Goal: Transaction & Acquisition: Purchase product/service

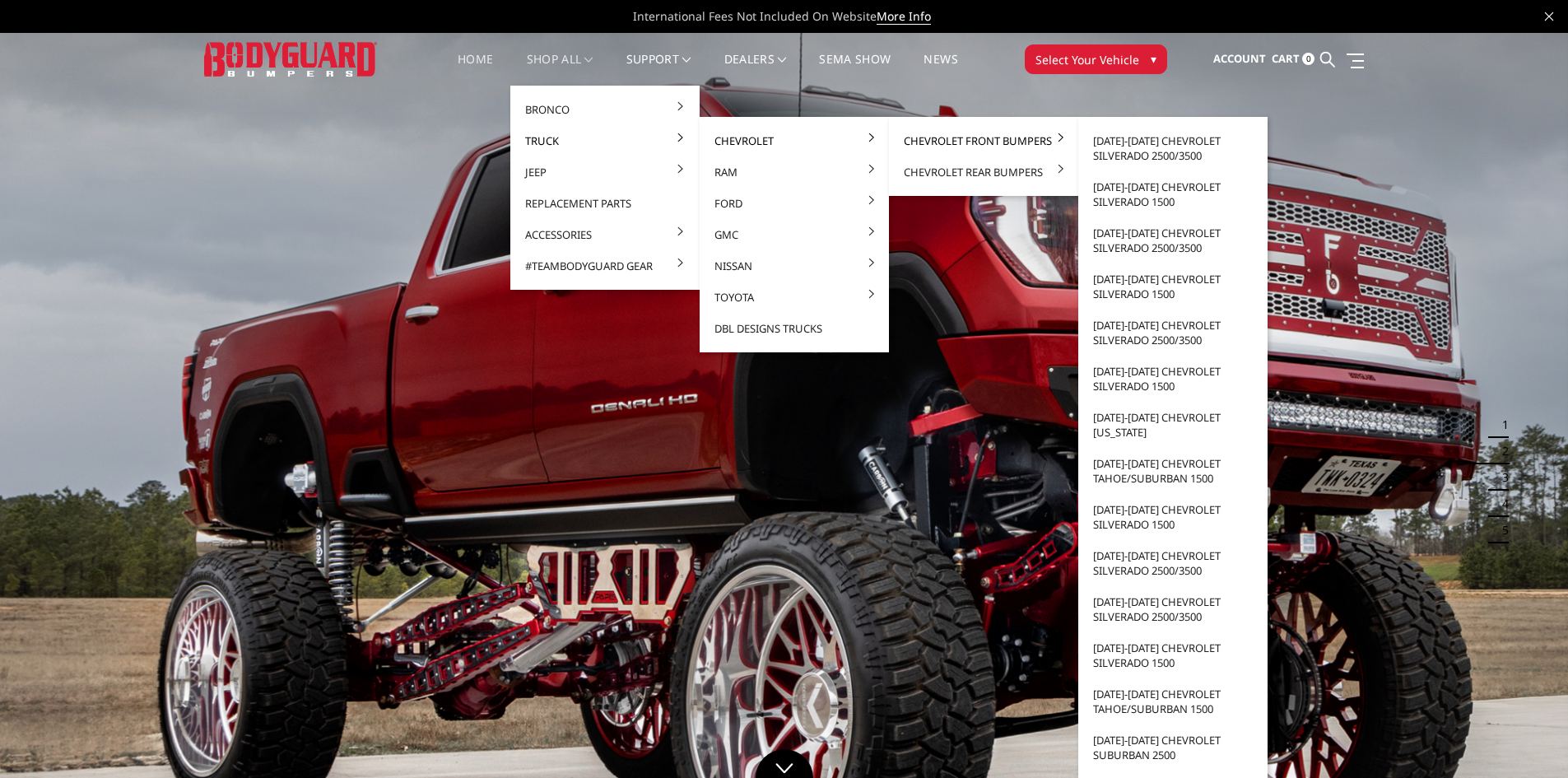
click at [951, 136] on link "Chevrolet Front Bumpers" at bounding box center [983, 140] width 177 height 31
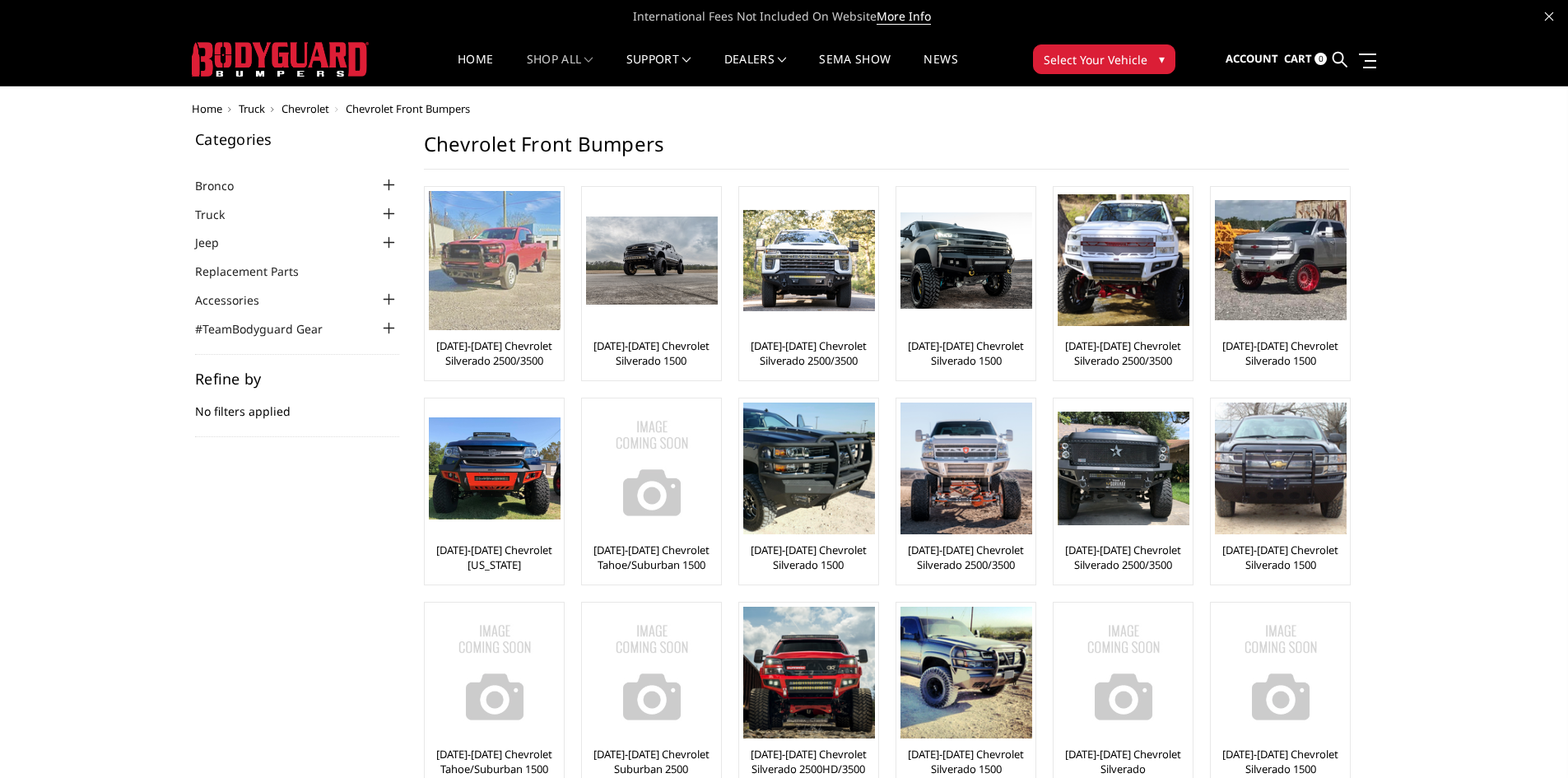
click at [479, 349] on link "[DATE]-[DATE] Chevrolet Silverado 2500/3500" at bounding box center [494, 352] width 131 height 29
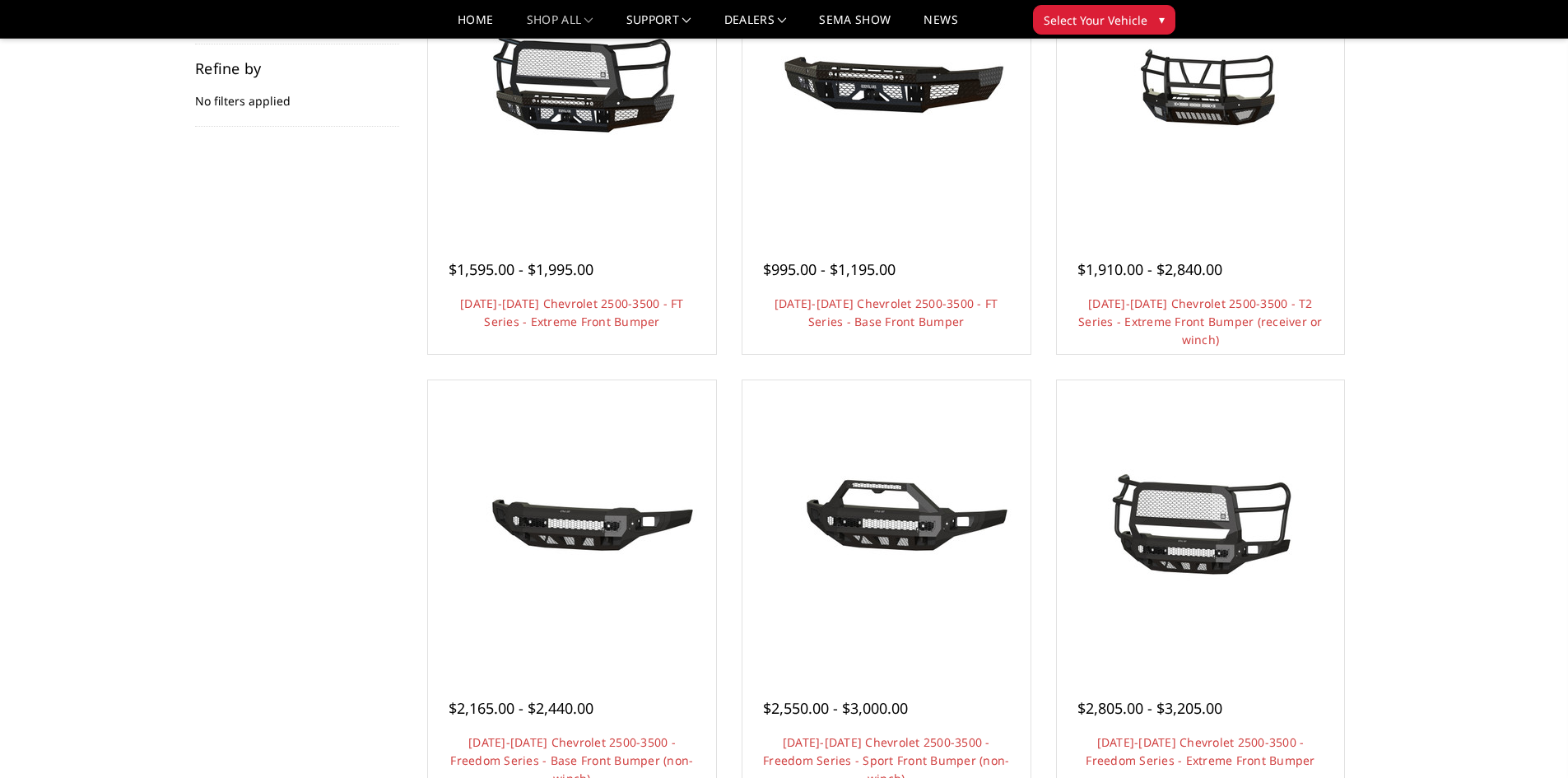
scroll to position [246, 0]
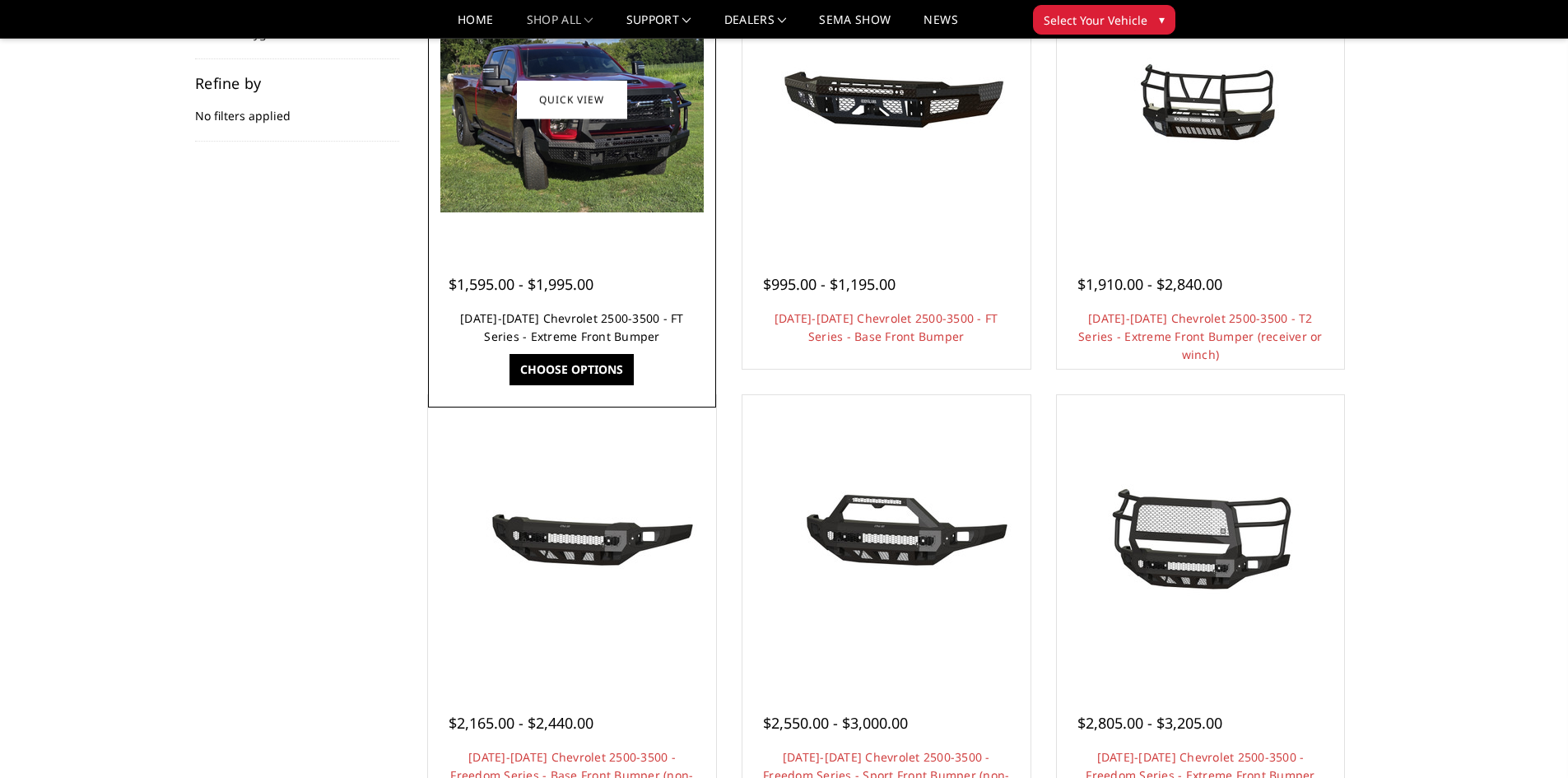
click at [549, 312] on link "[DATE]-[DATE] Chevrolet 2500-3500 - FT Series - Extreme Front Bumper" at bounding box center [571, 328] width 224 height 34
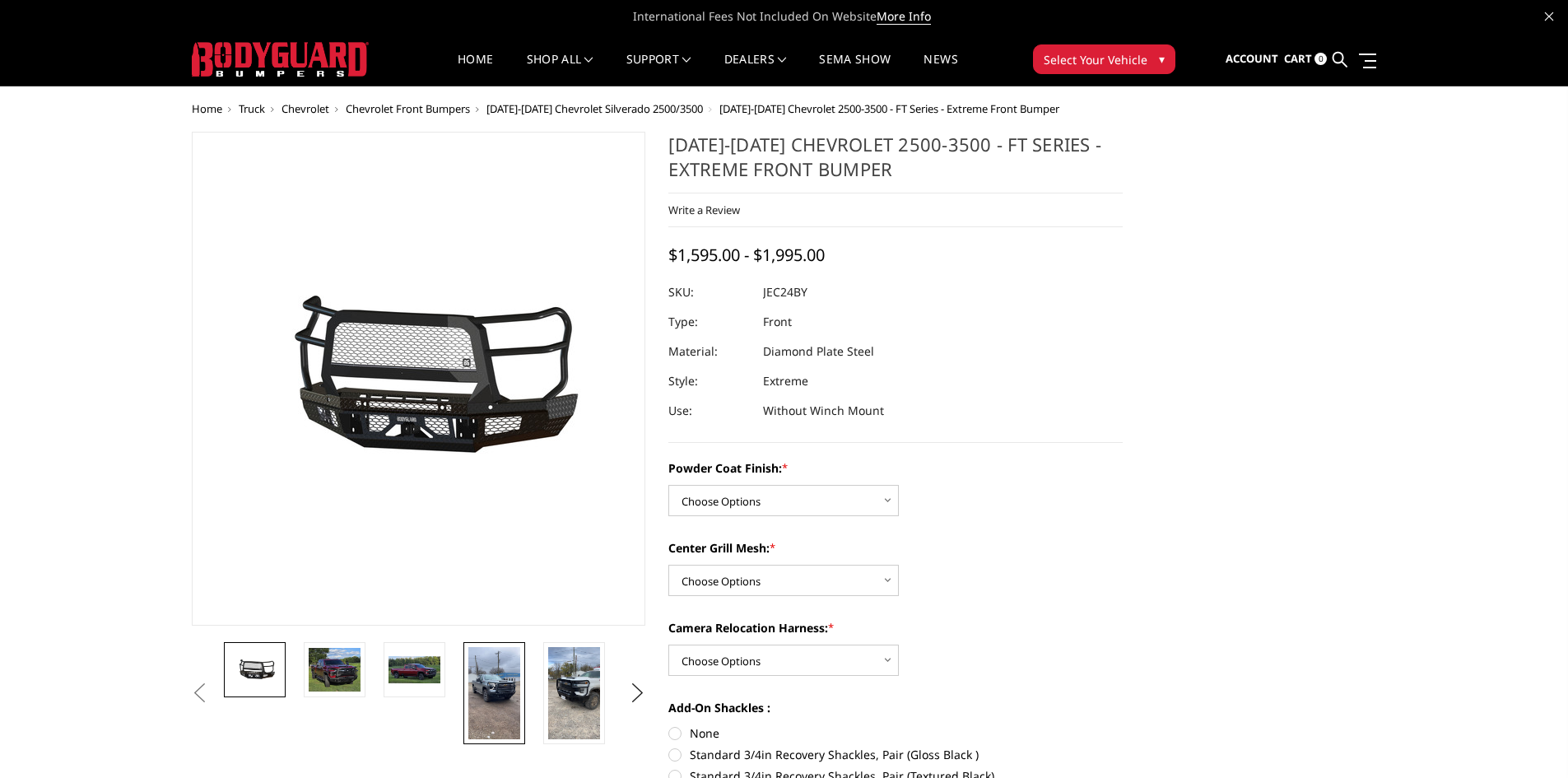
click at [487, 688] on img at bounding box center [494, 693] width 52 height 93
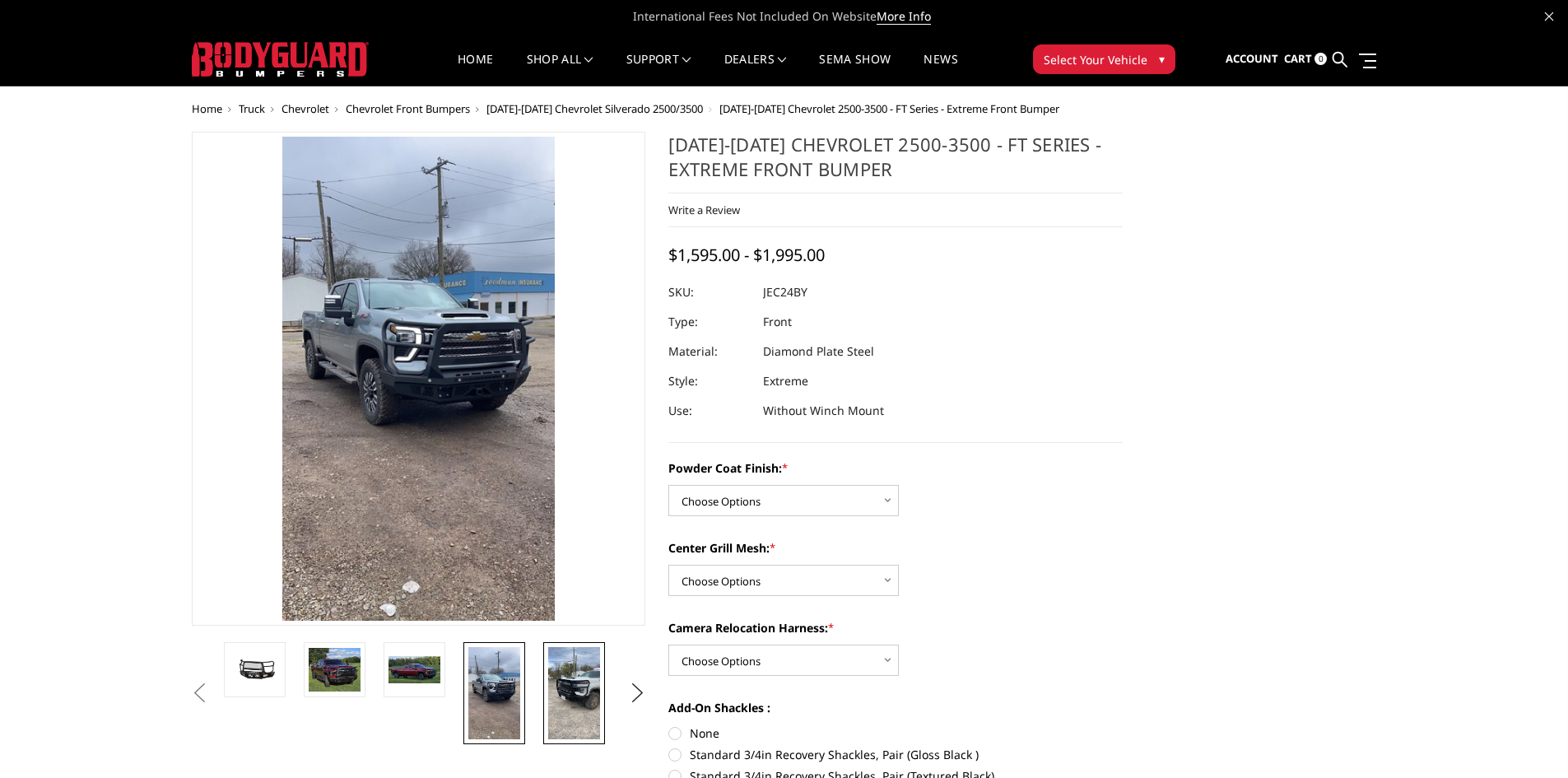
click at [566, 696] on img at bounding box center [574, 693] width 52 height 93
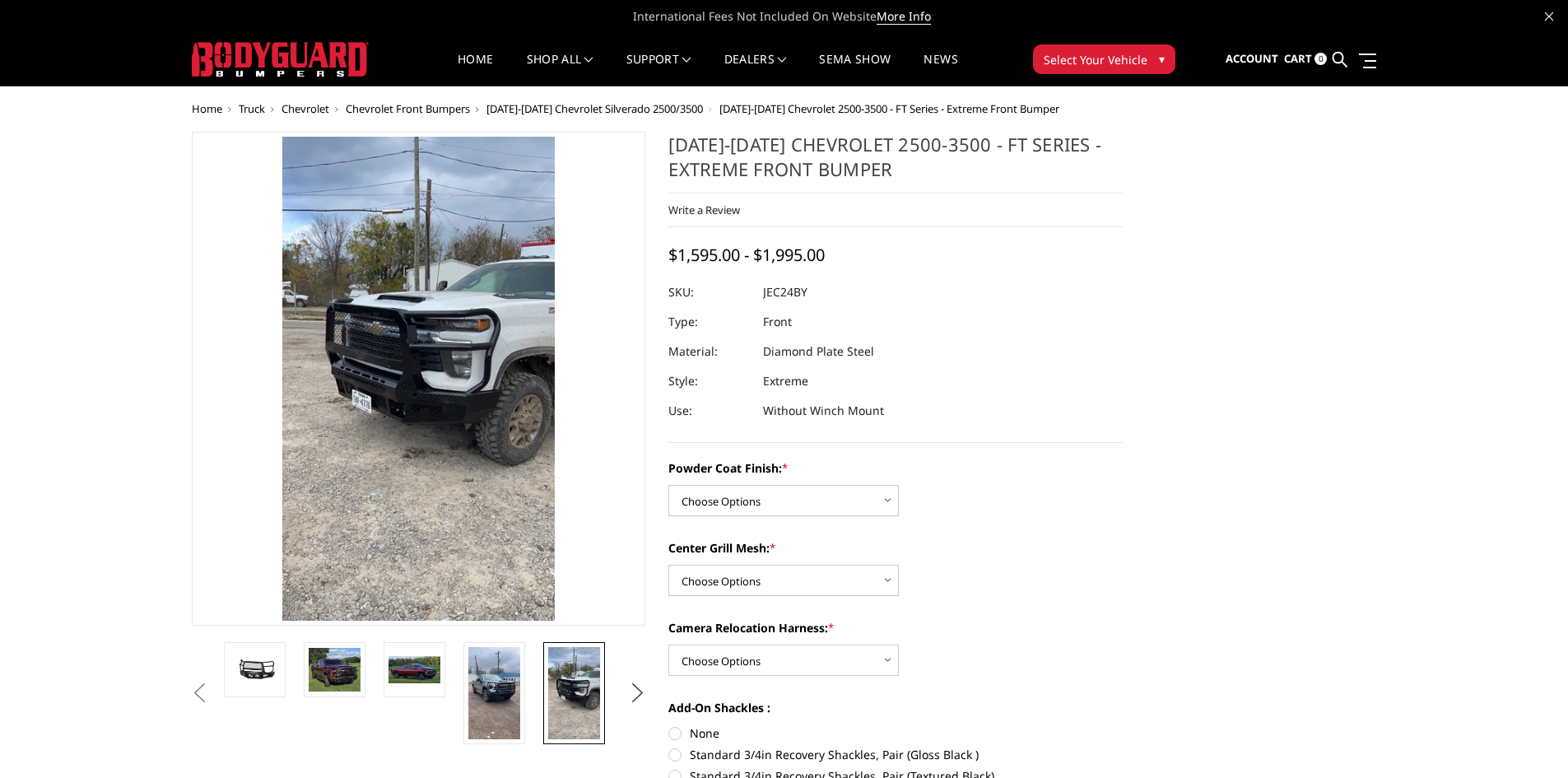
click at [635, 686] on button "Next" at bounding box center [637, 693] width 25 height 25
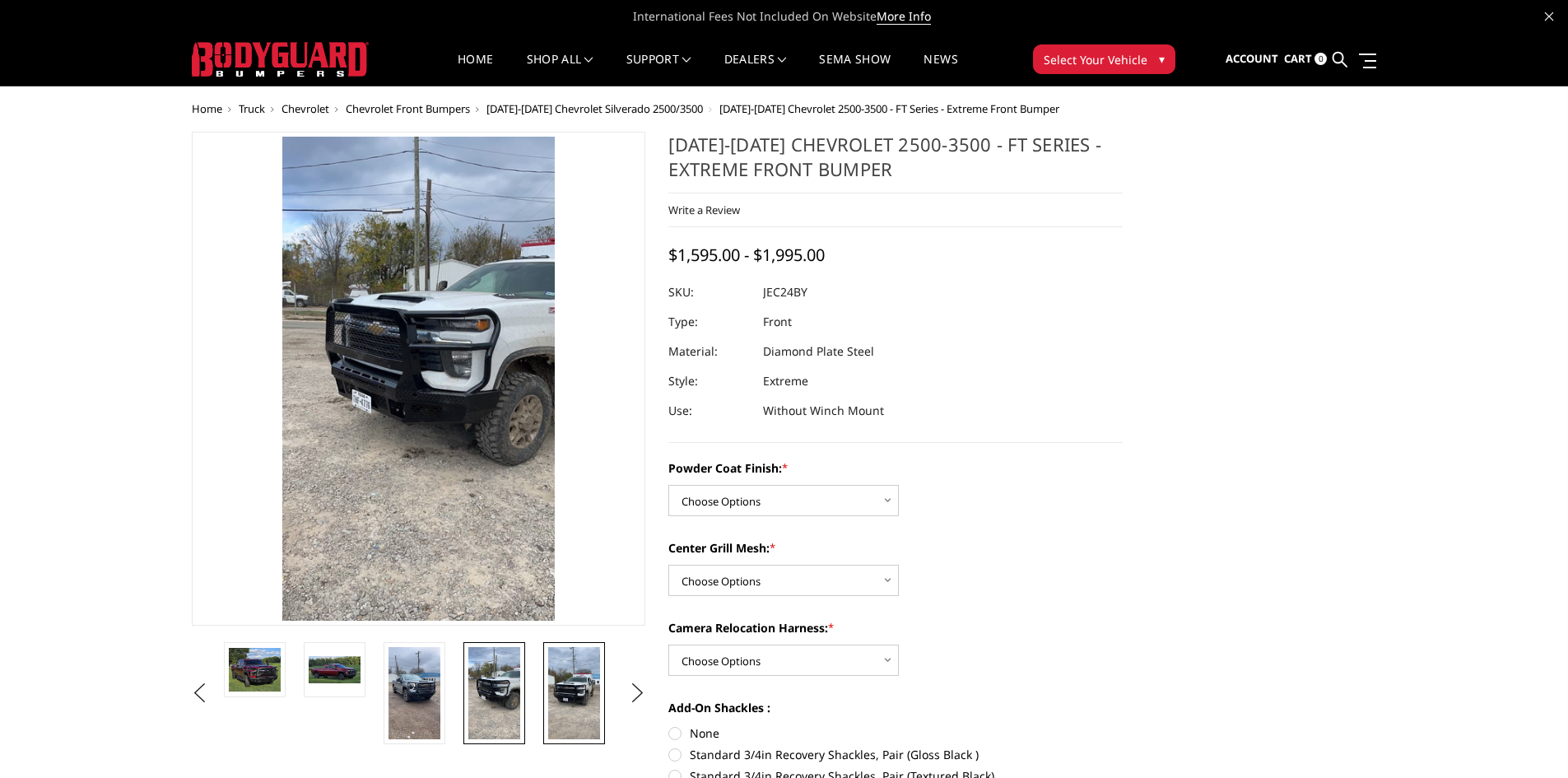
click at [578, 685] on img at bounding box center [574, 693] width 52 height 93
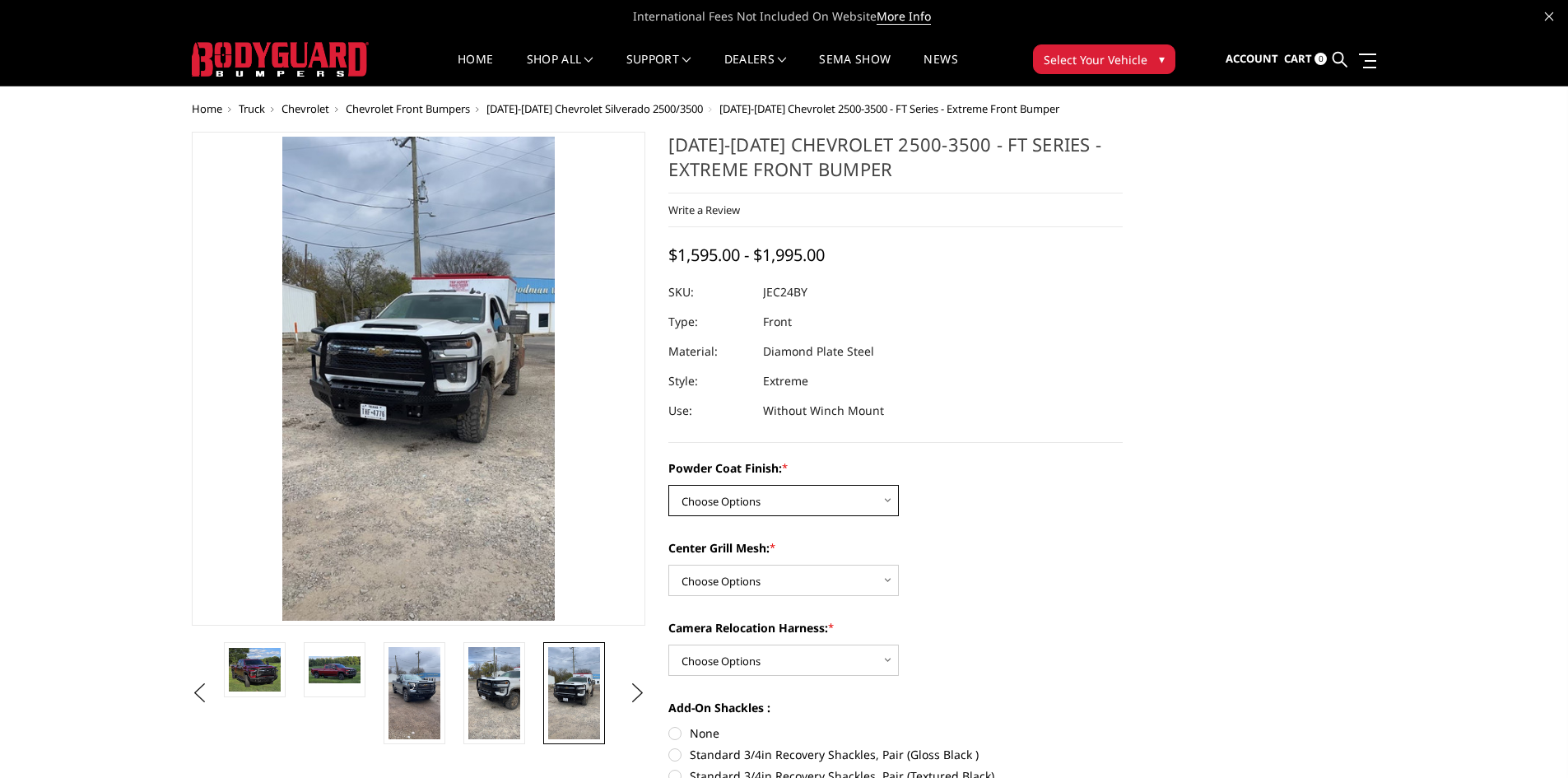
click at [888, 501] on select "Choose Options Bare Metal Gloss Black Powder Coat Textured Black Powder Coat" at bounding box center [784, 499] width 230 height 31
select select "3278"
click at [668, 484] on select "Choose Options Bare Metal Gloss Black Powder Coat Textured Black Powder Coat" at bounding box center [784, 499] width 230 height 31
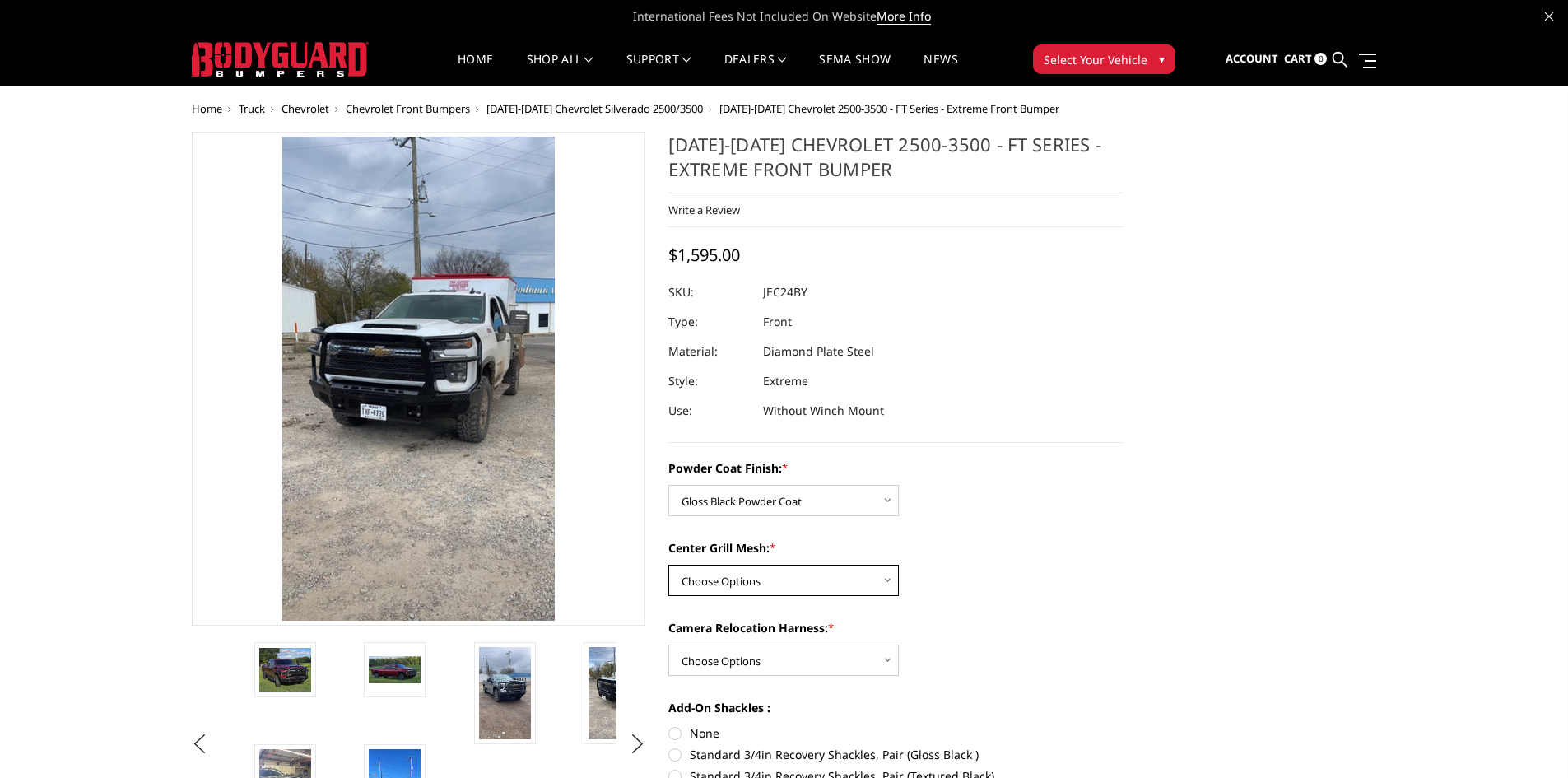
click at [887, 578] on select "Choose Options WITH Expanded Metal in Center Grill WITHOUT Expanded Metal in Ce…" at bounding box center [784, 580] width 230 height 31
select select "3280"
click at [668, 565] on select "Choose Options WITH Expanded Metal in Center Grill WITHOUT Expanded Metal in Ce…" at bounding box center [784, 580] width 230 height 31
click at [885, 658] on select "Choose Options WITH Camera Relocation Harness WITHOUT Camera Relocation Harness" at bounding box center [784, 660] width 230 height 31
select select "3283"
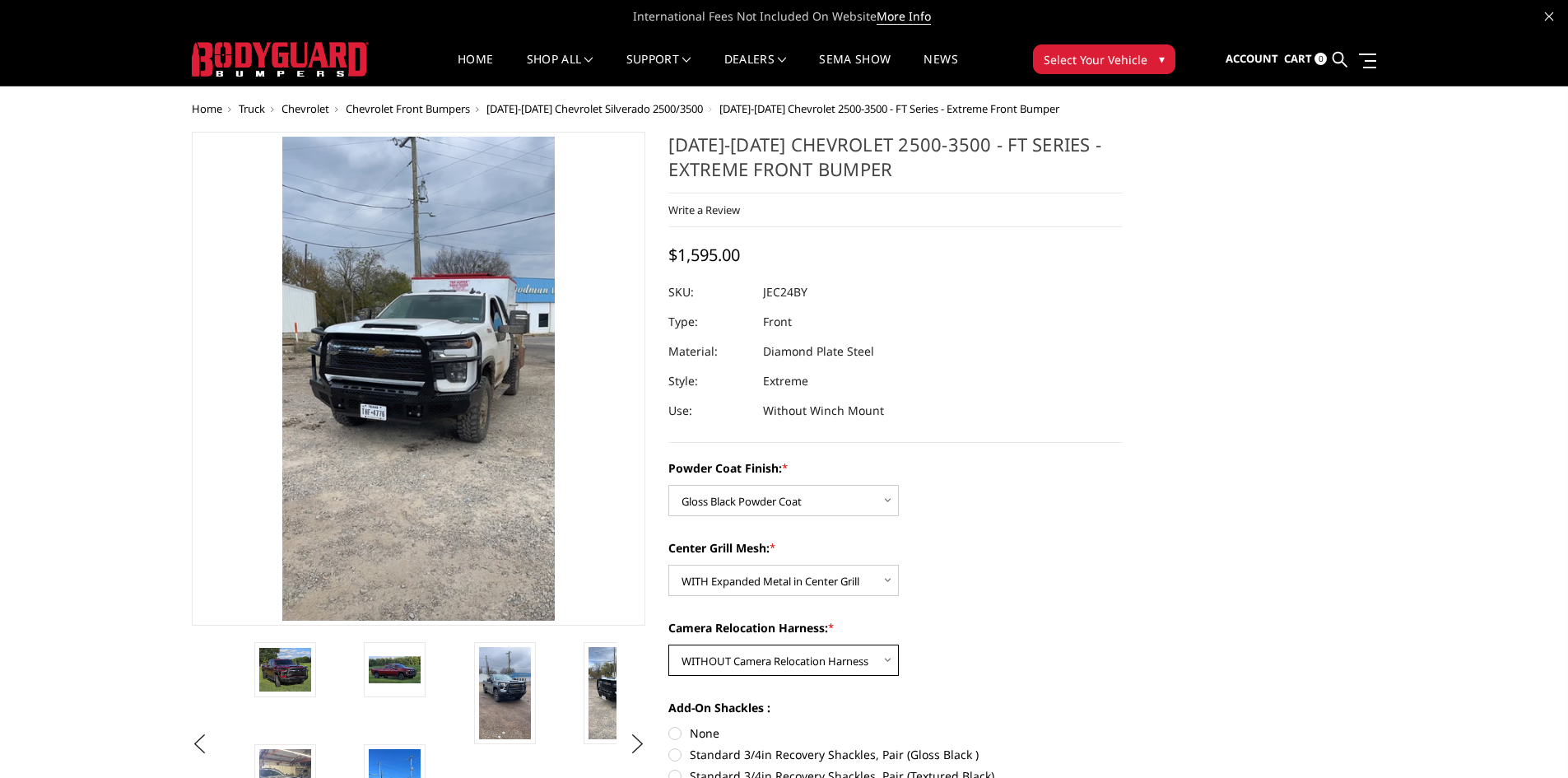
click at [668, 645] on select "Choose Options WITH Camera Relocation Harness WITHOUT Camera Relocation Harness" at bounding box center [784, 660] width 230 height 31
click at [1099, 495] on div "Powder Coat Finish: * Choose Options Bare Metal Gloss Black Powder Coat Texture…" at bounding box center [895, 487] width 454 height 57
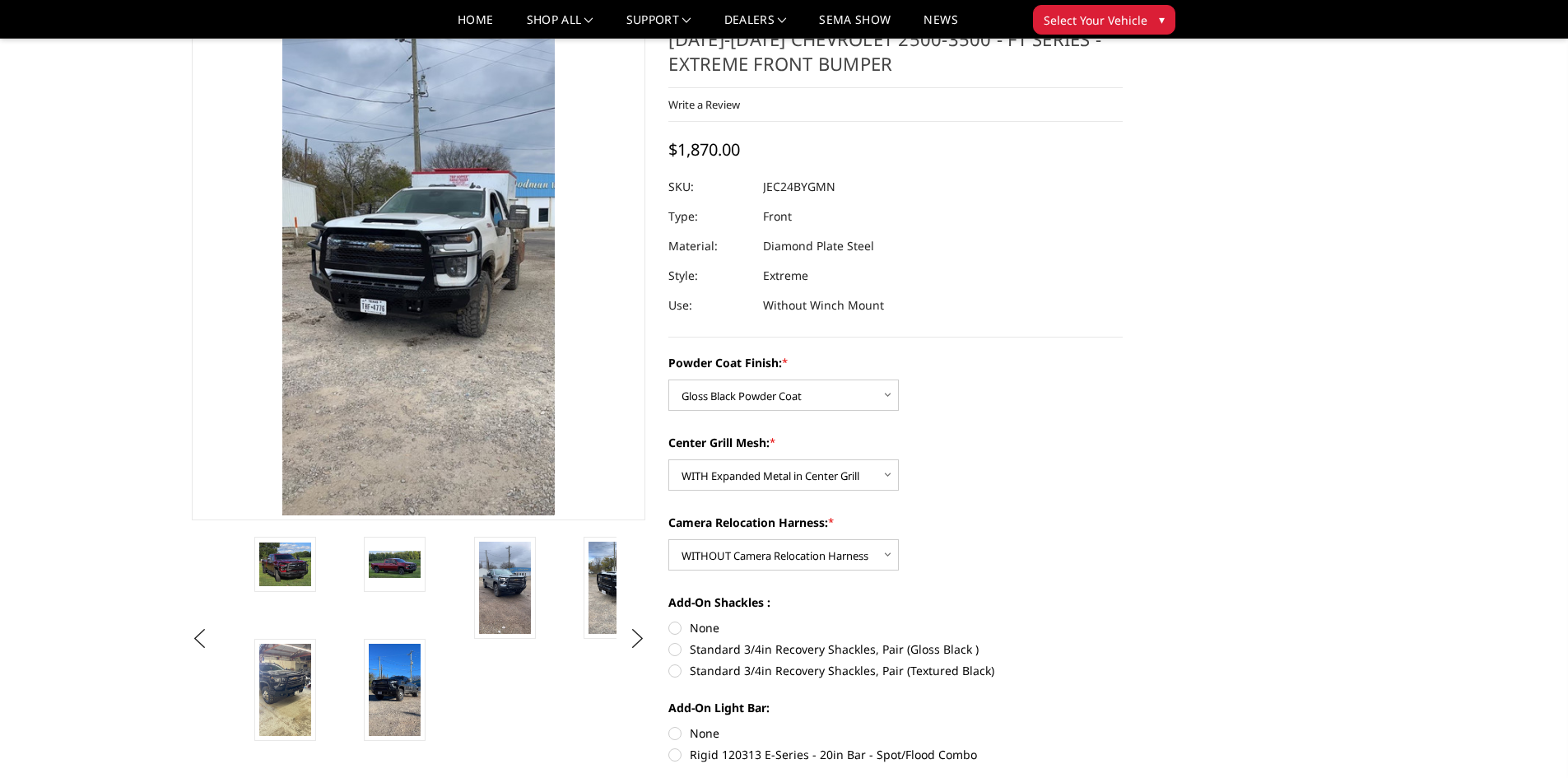
scroll to position [246, 0]
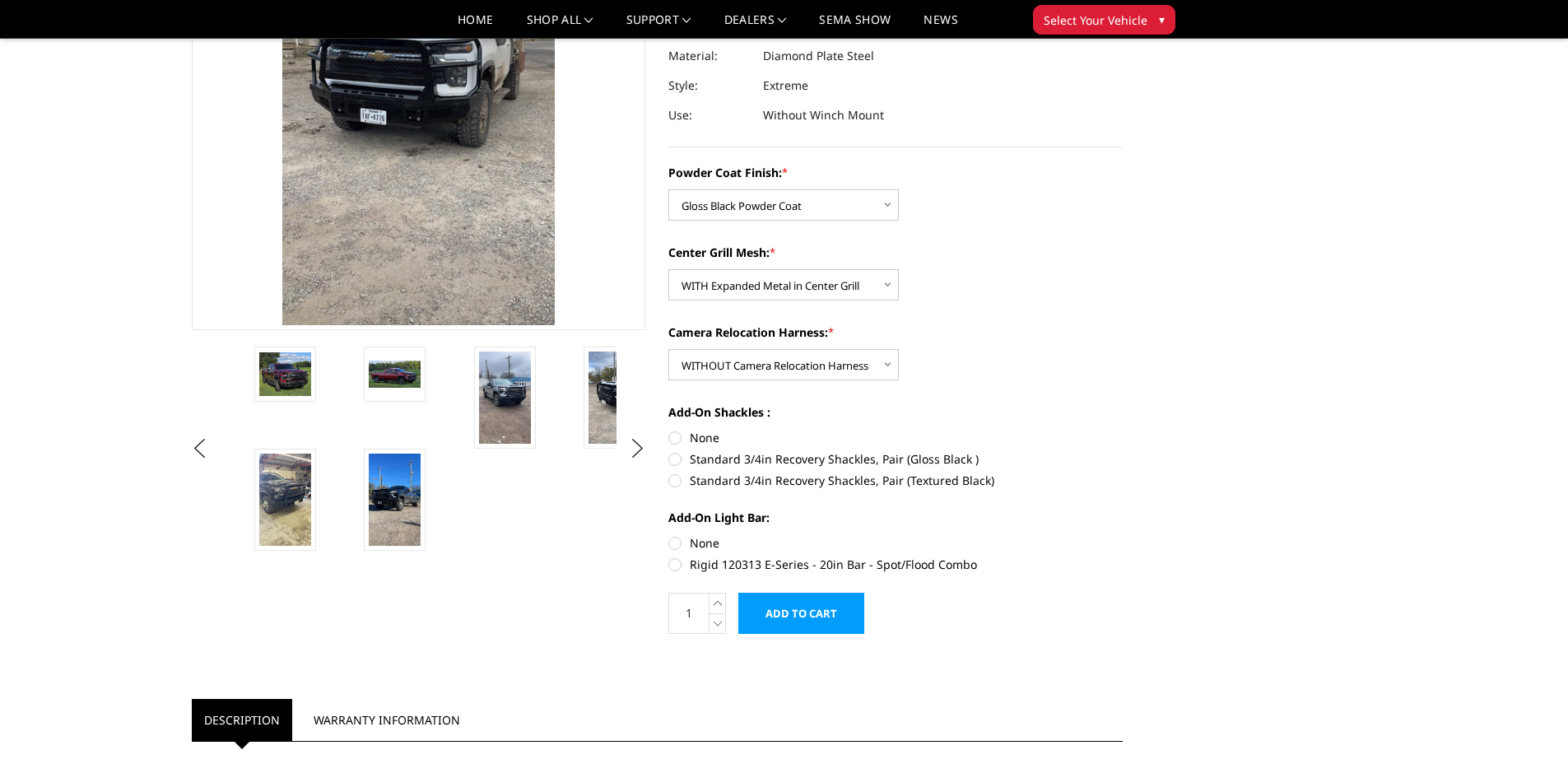
click at [673, 567] on label "Rigid 120313 E-Series - 20in Bar - Spot/Flood Combo" at bounding box center [895, 564] width 454 height 17
click at [1122, 535] on input "Rigid 120313 E-Series - 20in Bar - Spot/Flood Combo" at bounding box center [1122, 534] width 1 height 1
radio input "true"
click at [677, 460] on label "Standard 3/4in Recovery Shackles, Pair (Gloss Black )" at bounding box center [895, 459] width 454 height 17
click at [1122, 430] on input "Standard 3/4in Recovery Shackles, Pair (Gloss Black )" at bounding box center [1122, 429] width 1 height 1
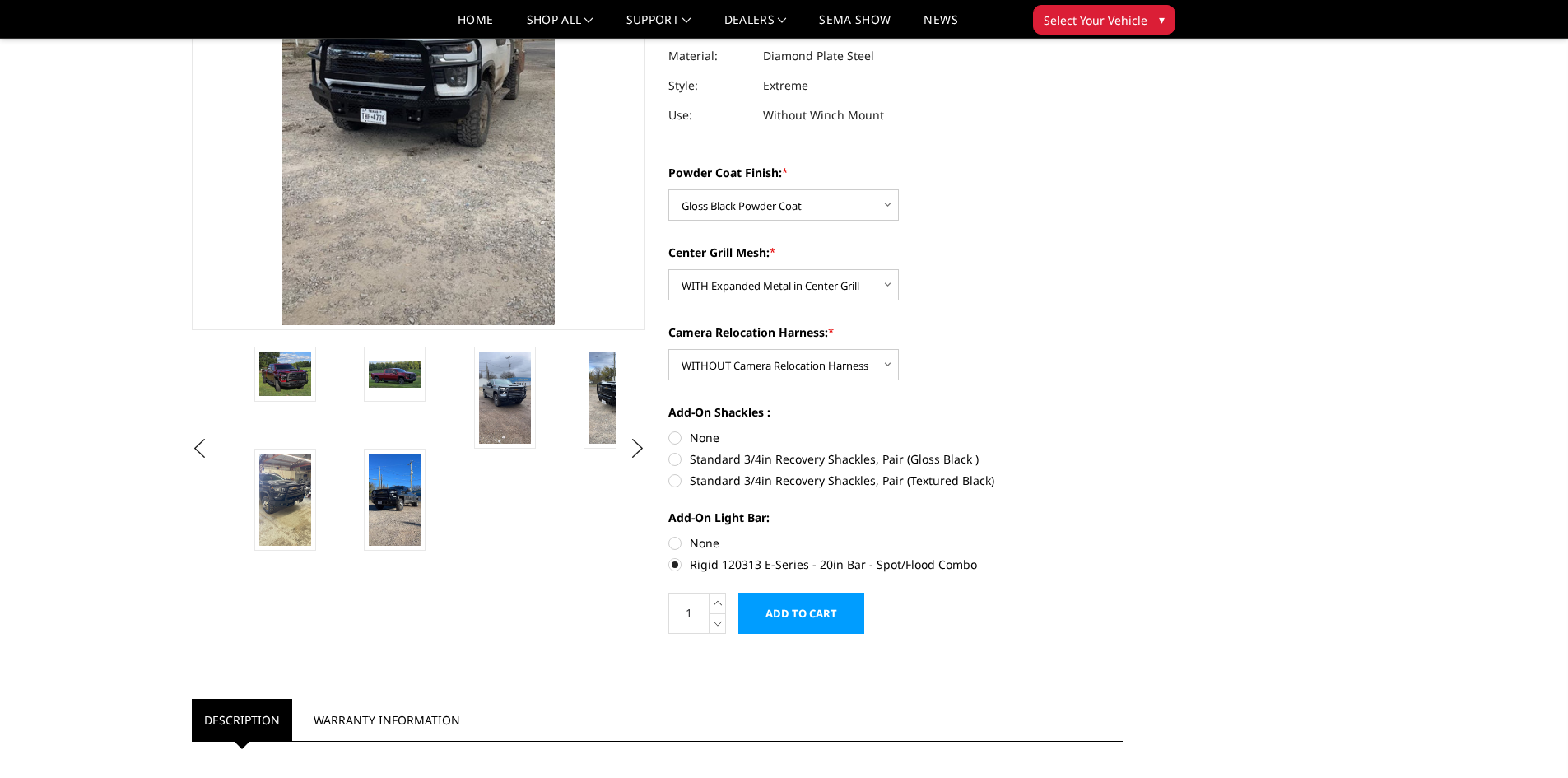
radio input "true"
click at [1092, 507] on div "Powder Coat Finish: * Choose Options Bare Metal Gloss Black Powder Coat Texture…" at bounding box center [895, 366] width 454 height 406
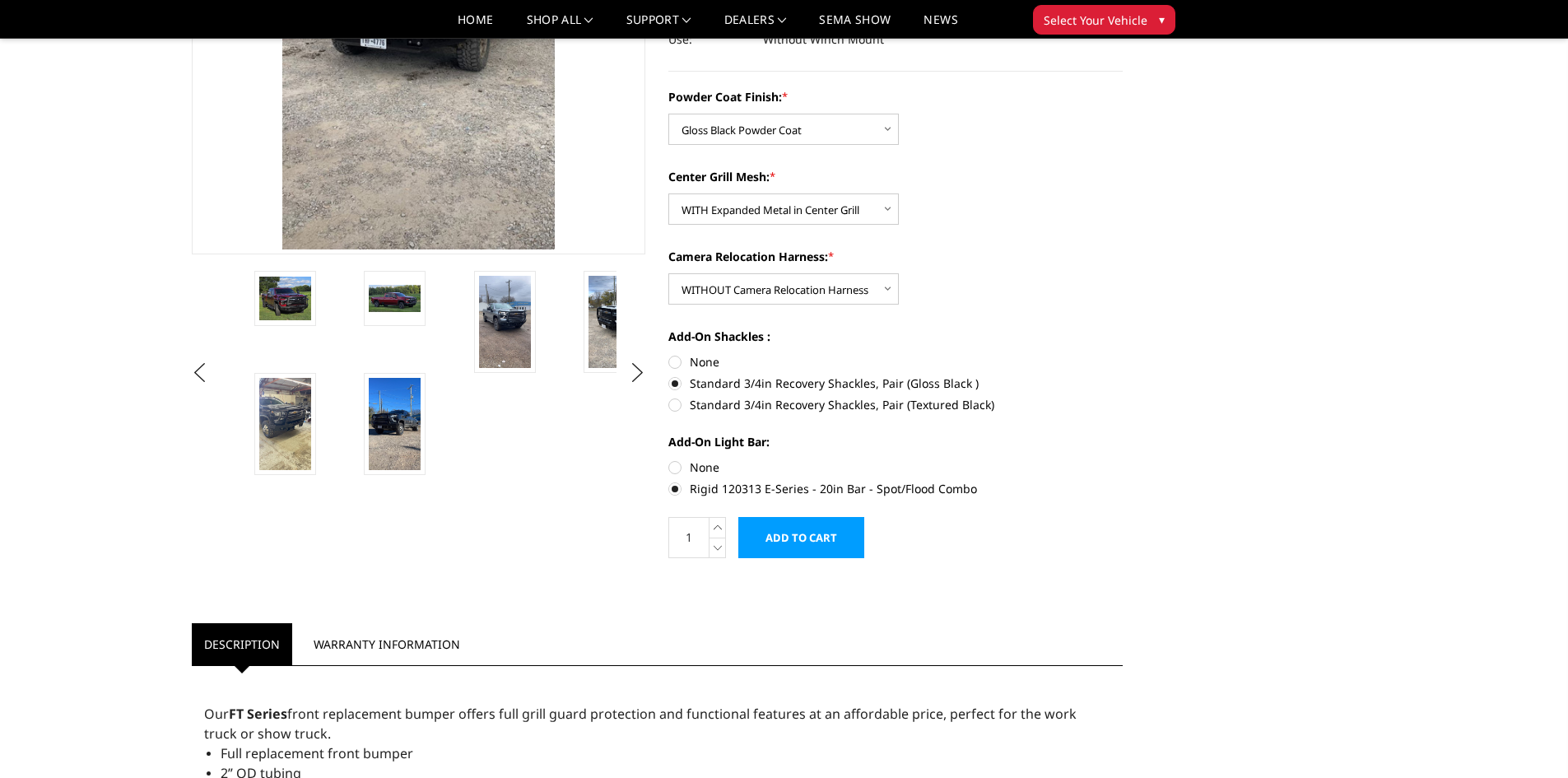
scroll to position [330, 0]
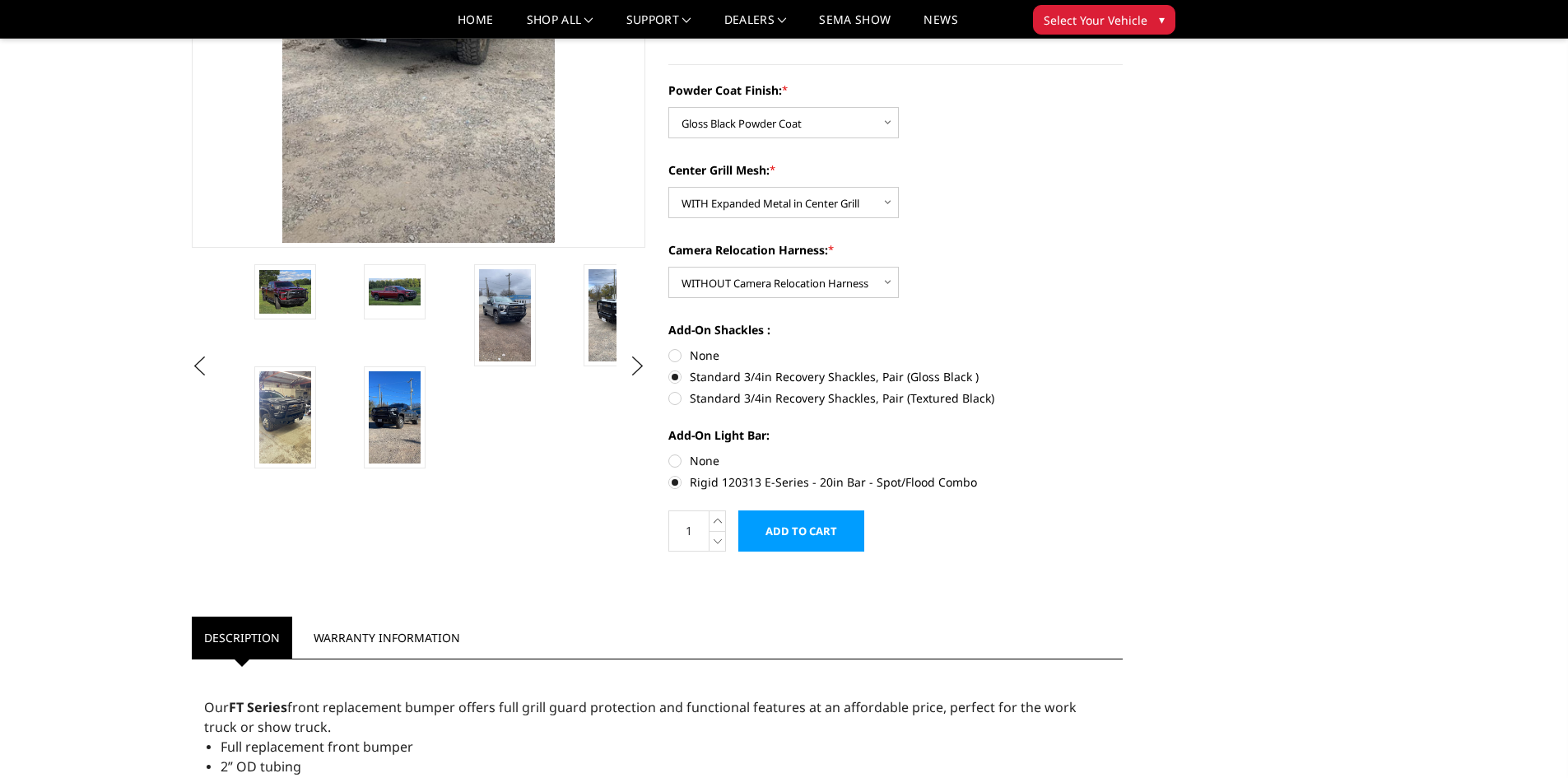
click at [675, 460] on label "None" at bounding box center [895, 461] width 454 height 17
click at [669, 452] on input "None" at bounding box center [668, 452] width 1 height 1
radio input "true"
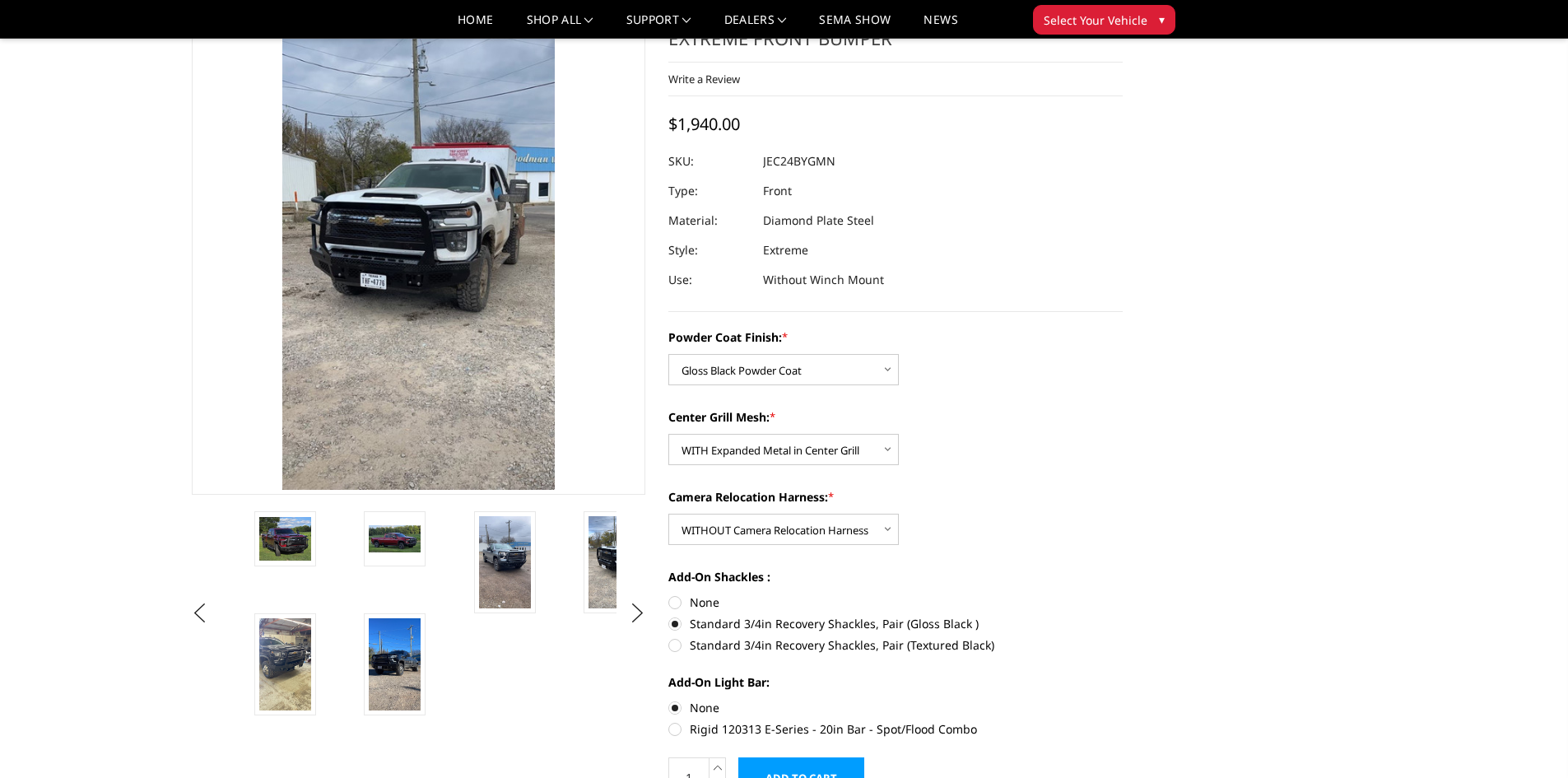
scroll to position [0, 0]
